Goal: Transaction & Acquisition: Purchase product/service

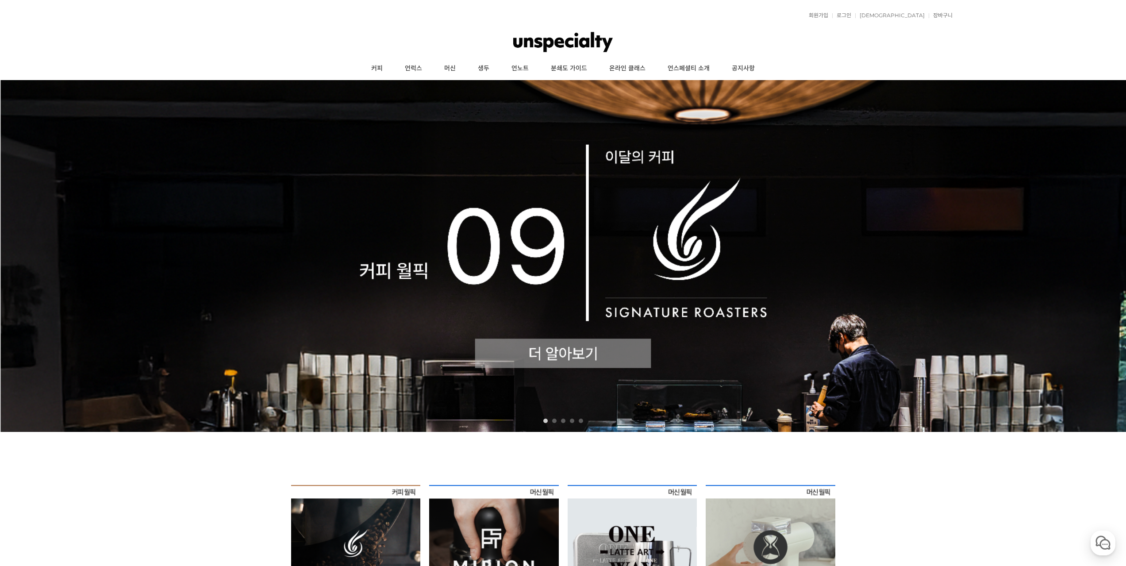
click at [525, 230] on img at bounding box center [563, 256] width 1126 height 352
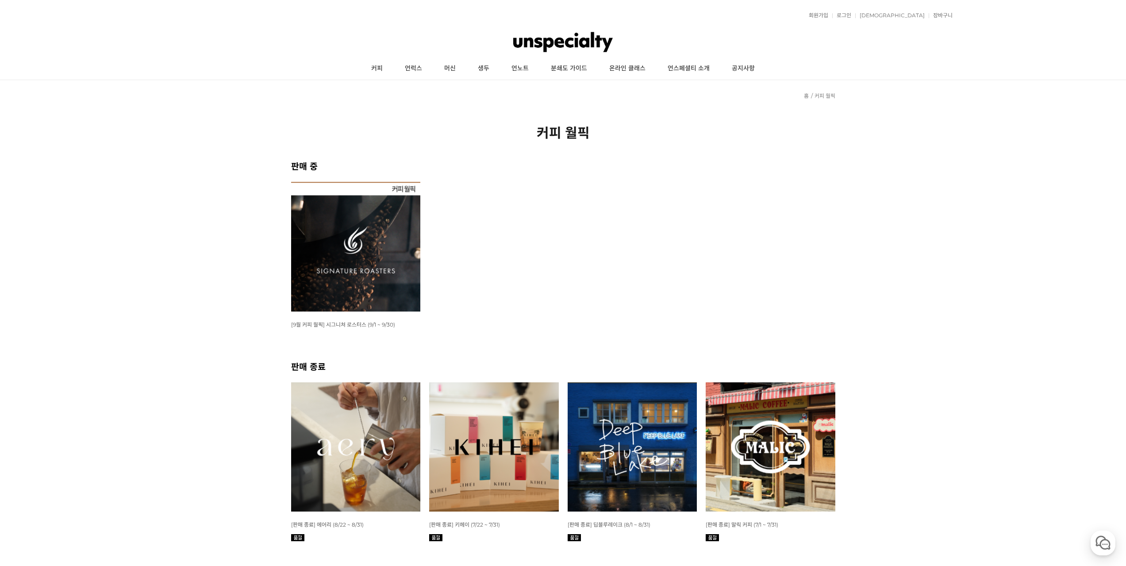
click at [383, 250] on img at bounding box center [356, 247] width 130 height 130
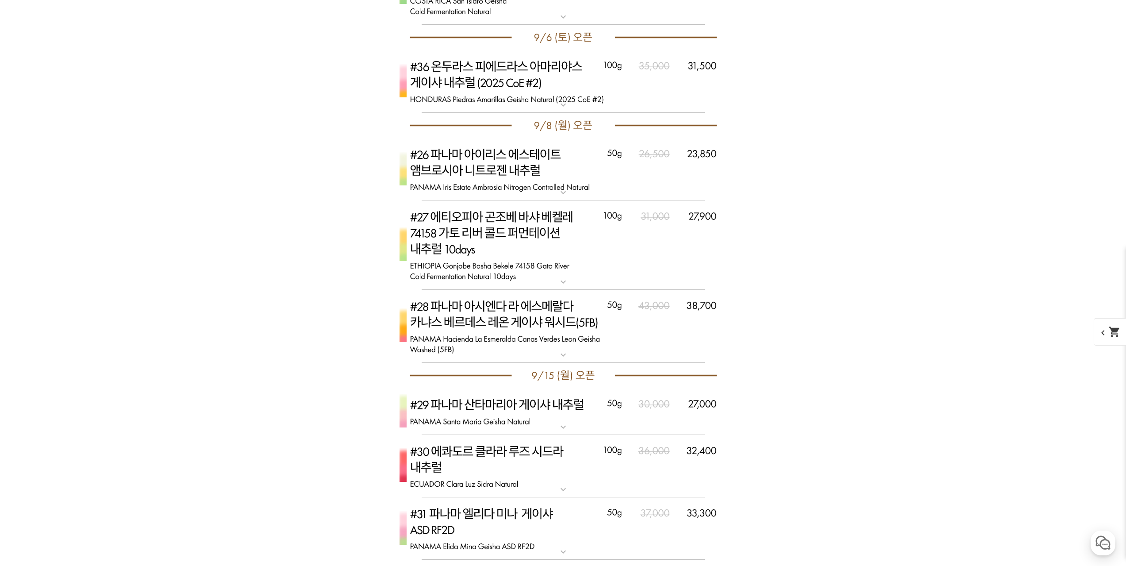
scroll to position [3939, 0]
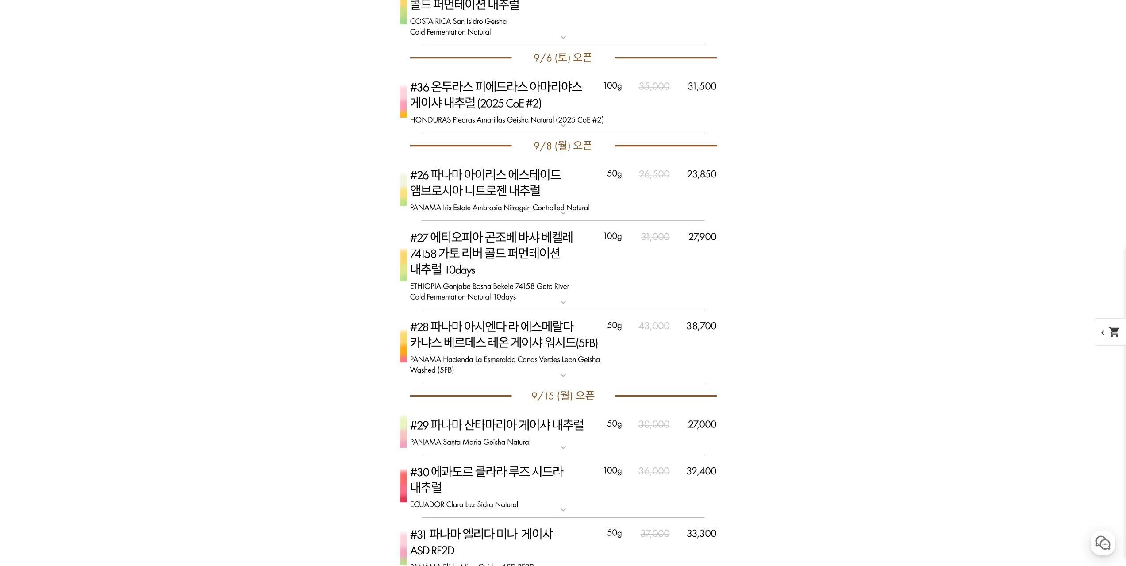
click at [679, 351] on img at bounding box center [563, 346] width 354 height 73
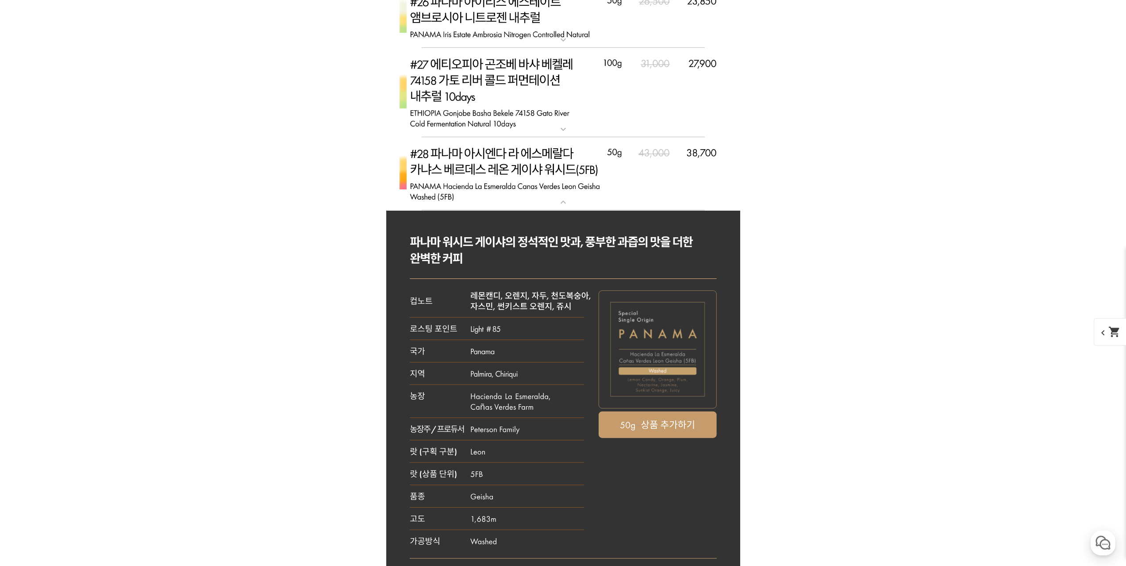
scroll to position [4116, 0]
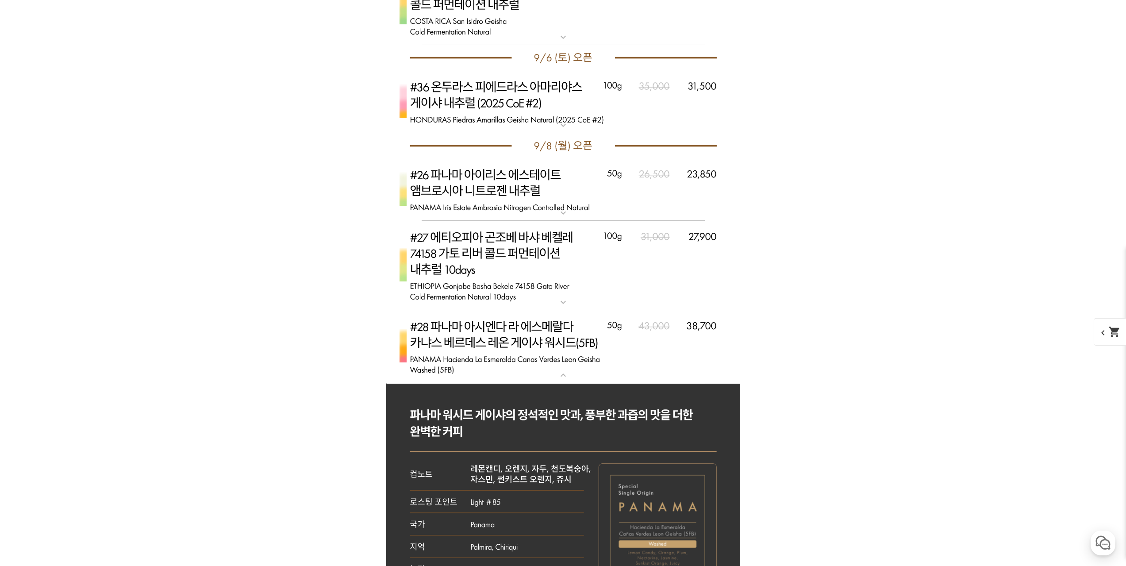
click at [648, 341] on img at bounding box center [563, 346] width 354 height 73
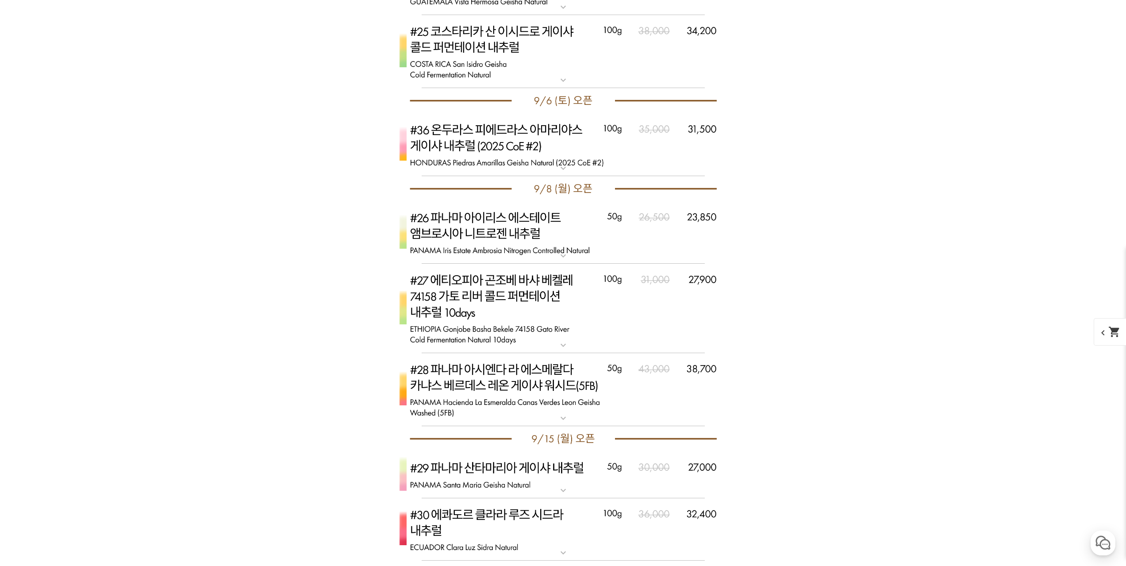
scroll to position [3895, 0]
click at [665, 231] on img at bounding box center [563, 234] width 354 height 63
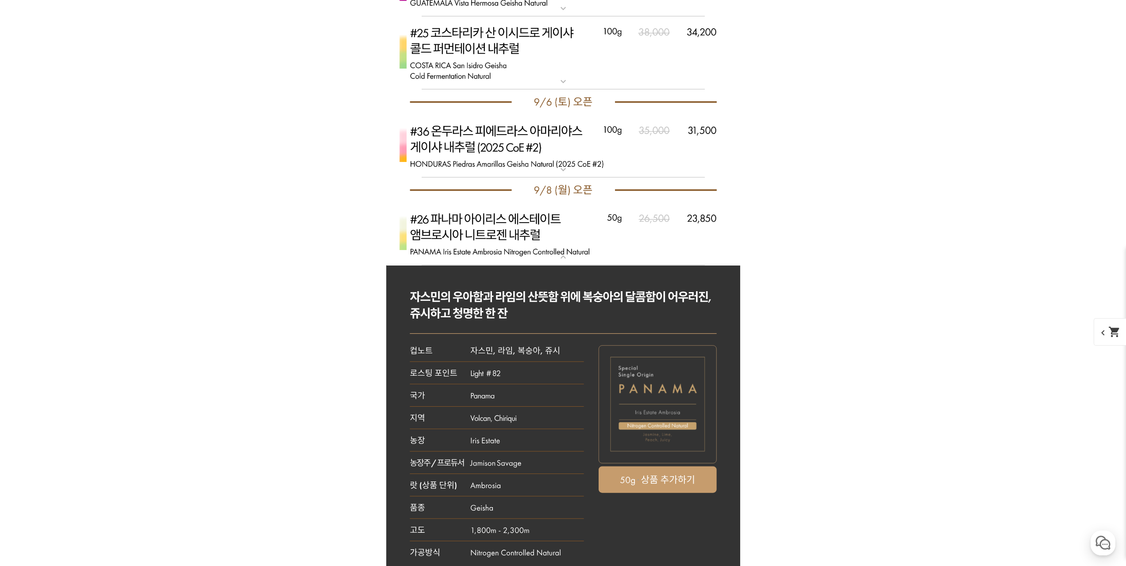
click at [700, 236] on img at bounding box center [563, 234] width 354 height 63
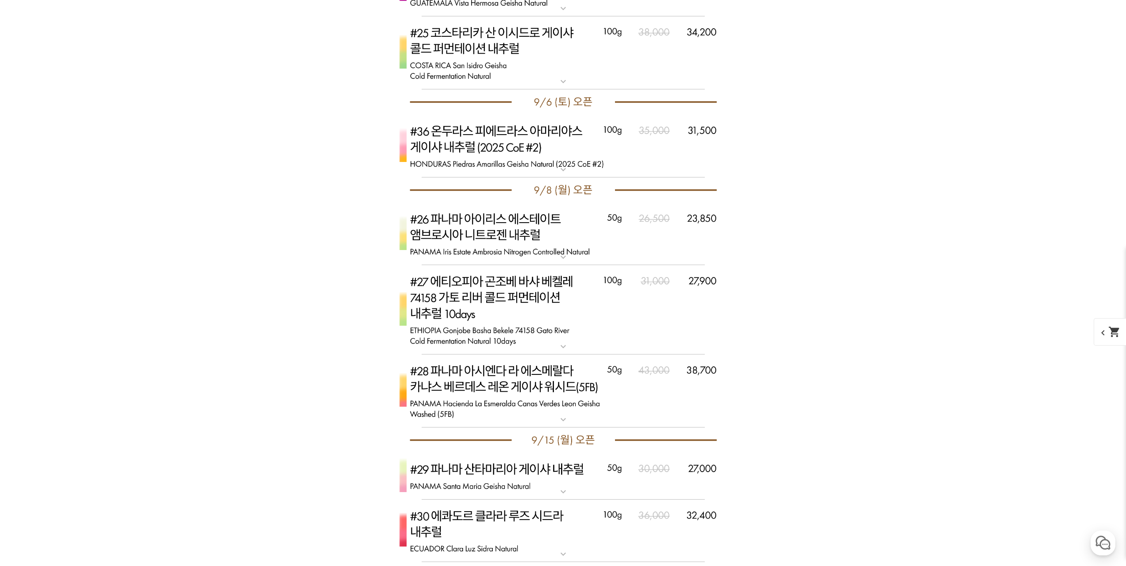
click at [688, 319] on img at bounding box center [563, 309] width 354 height 89
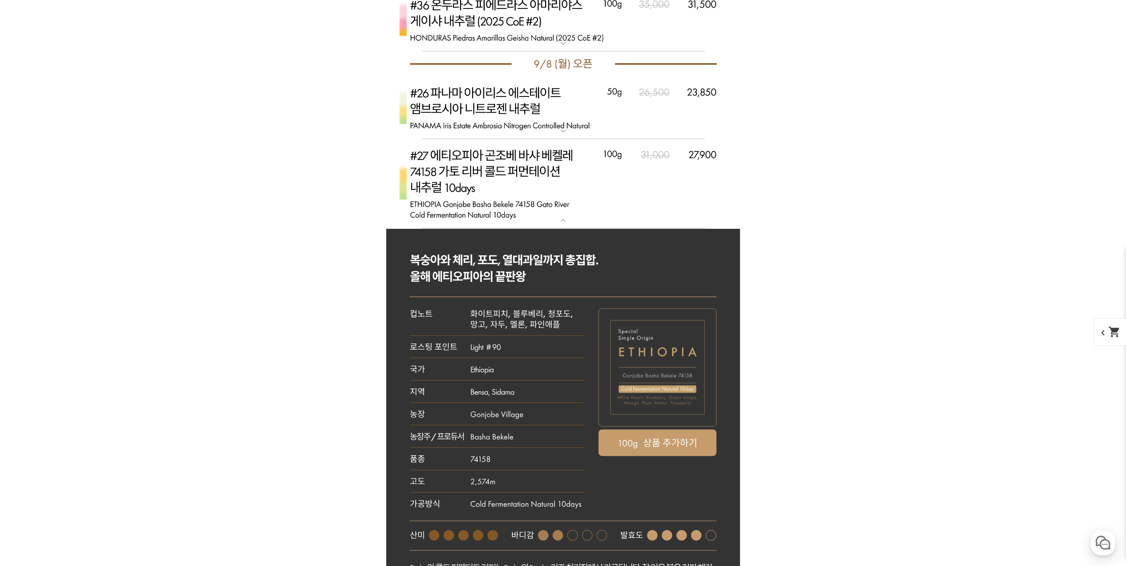
scroll to position [4072, 0]
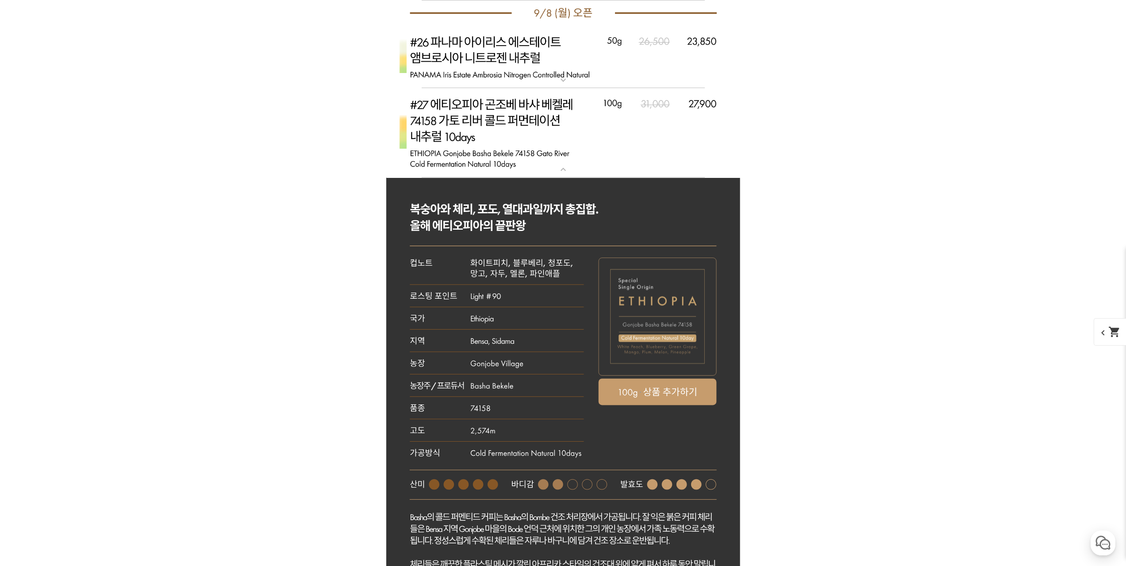
drag, startPoint x: 678, startPoint y: 154, endPoint x: 854, endPoint y: 176, distance: 177.0
click at [677, 142] on img at bounding box center [563, 132] width 354 height 89
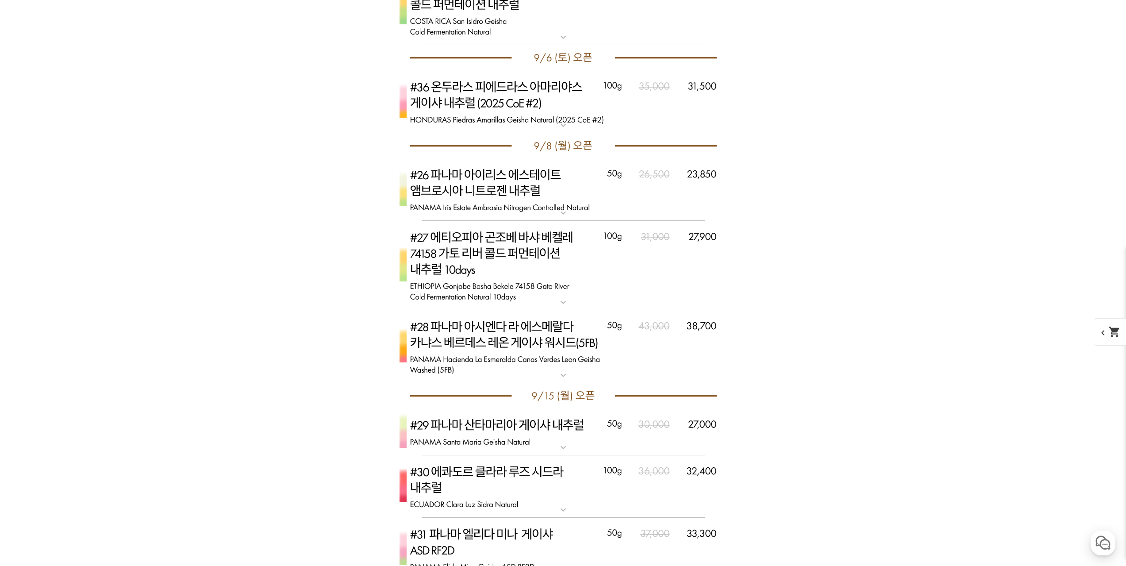
scroll to position [3895, 0]
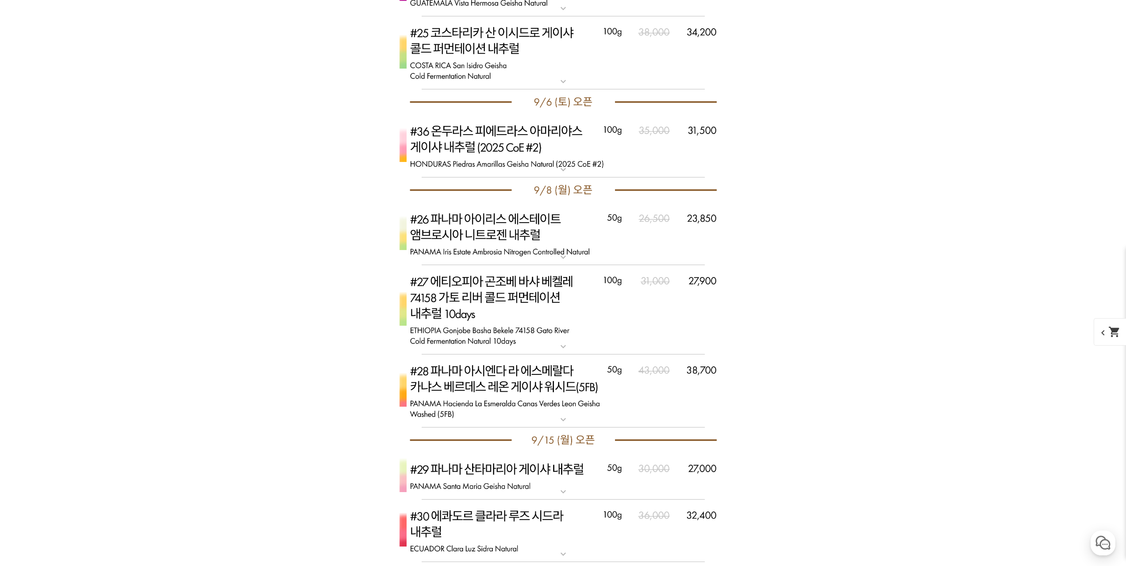
click at [654, 164] on img at bounding box center [563, 146] width 354 height 63
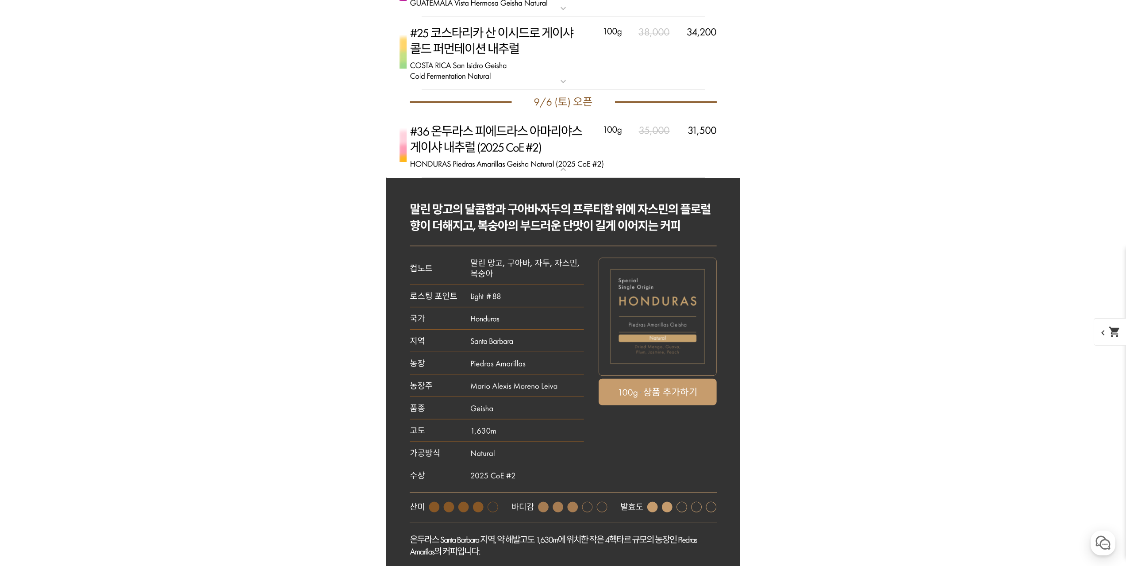
click at [666, 151] on img at bounding box center [563, 146] width 354 height 63
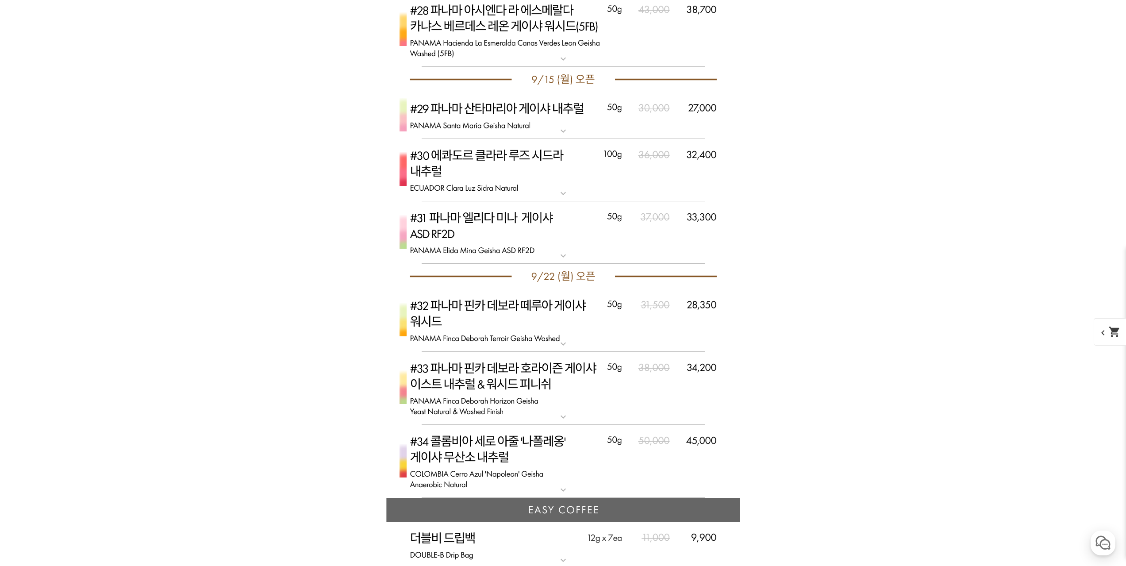
scroll to position [4160, 0]
